Goal: Entertainment & Leisure: Consume media (video, audio)

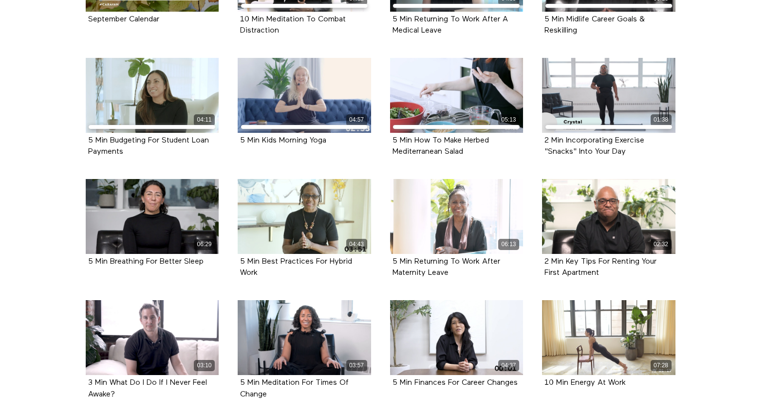
scroll to position [312, 0]
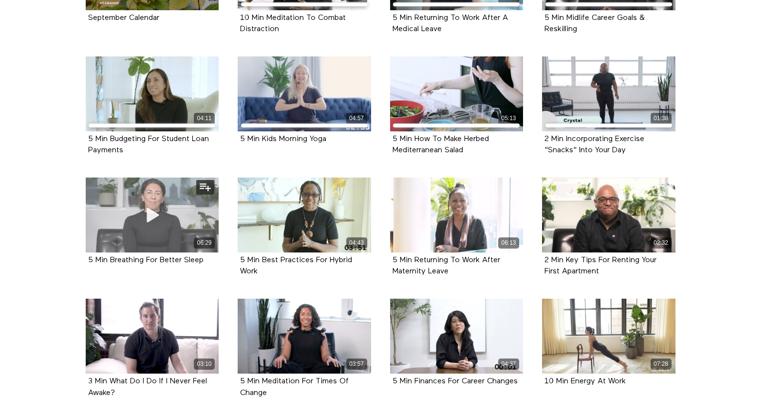
click at [173, 218] on div "06:29" at bounding box center [152, 215] width 133 height 75
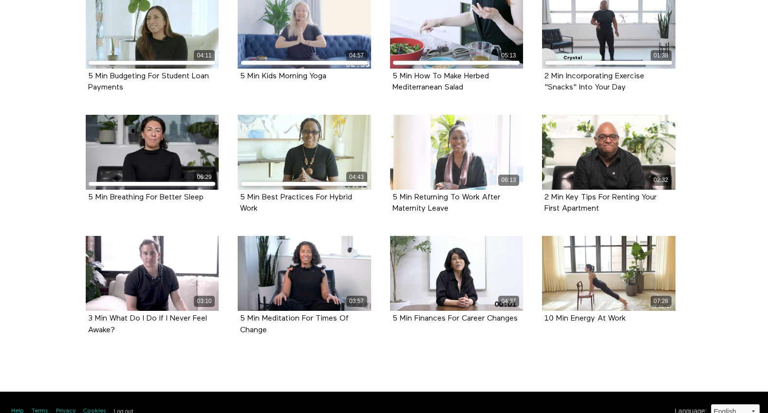
scroll to position [393, 0]
